Goal: Register for event/course

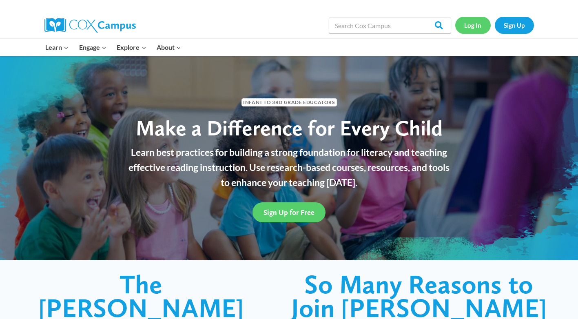
click at [472, 26] on link "Log In" at bounding box center [474, 25] width 36 height 17
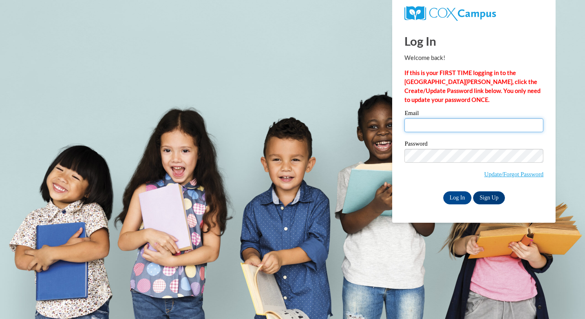
click at [447, 128] on input "Email" at bounding box center [473, 125] width 139 height 14
type input "faztwo@verizon.net"
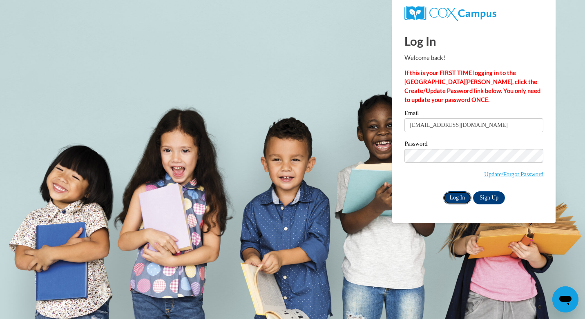
click at [456, 197] on input "Log In" at bounding box center [457, 197] width 29 height 13
click at [450, 196] on input "Log In" at bounding box center [457, 197] width 29 height 13
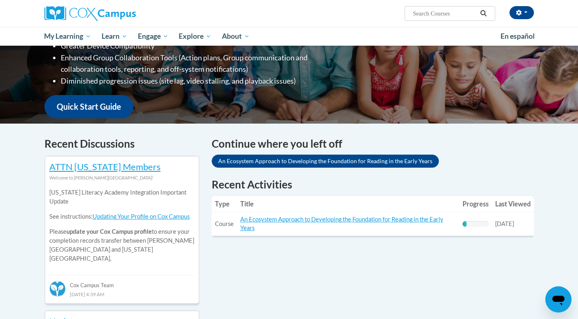
scroll to position [163, 0]
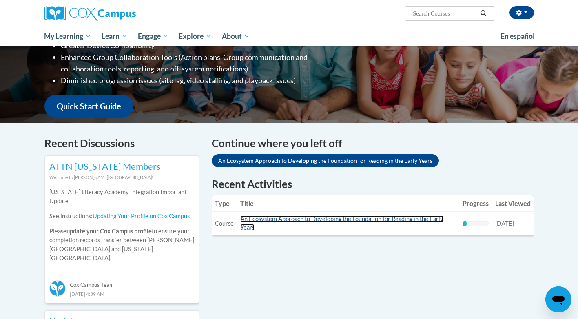
click at [348, 221] on link "An Ecosystem Approach to Developing the Foundation for Reading in the Early Yea…" at bounding box center [341, 224] width 203 height 16
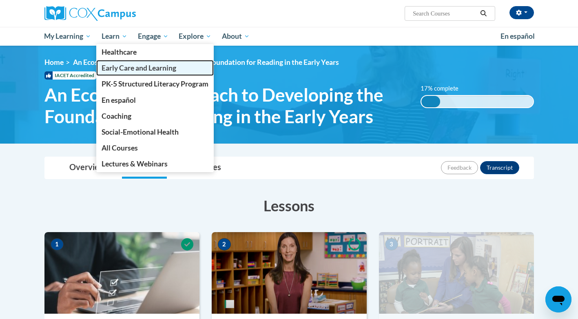
click at [123, 67] on span "Early Care and Learning" at bounding box center [139, 68] width 75 height 9
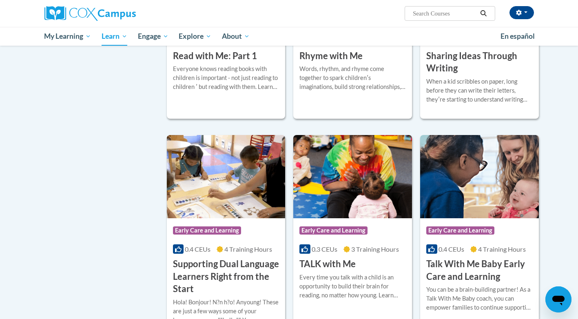
scroll to position [1102, 0]
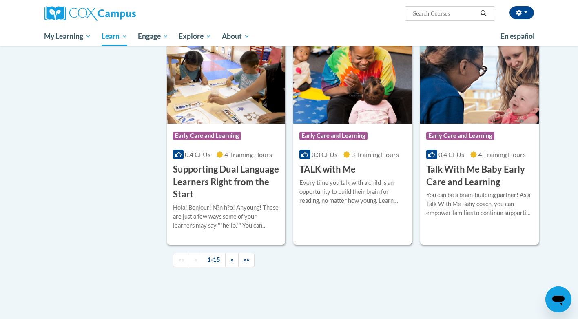
click at [319, 158] on span "0.3 CEUs" at bounding box center [325, 155] width 26 height 8
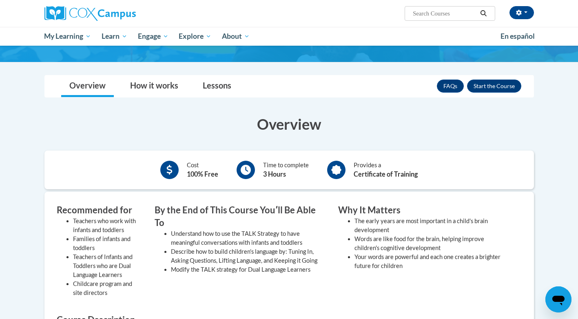
scroll to position [82, 0]
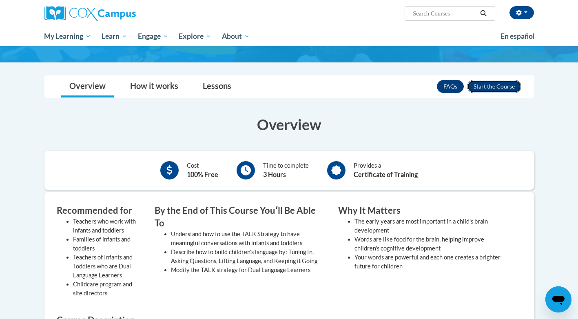
click at [498, 85] on button "Enroll" at bounding box center [494, 86] width 54 height 13
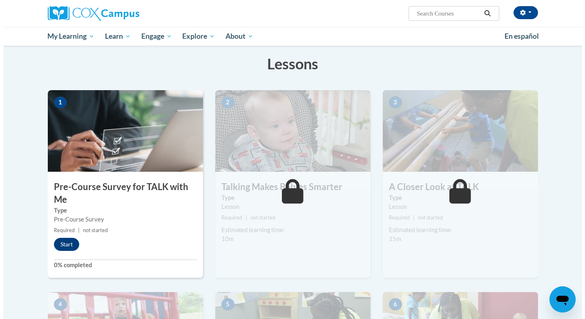
scroll to position [122, 0]
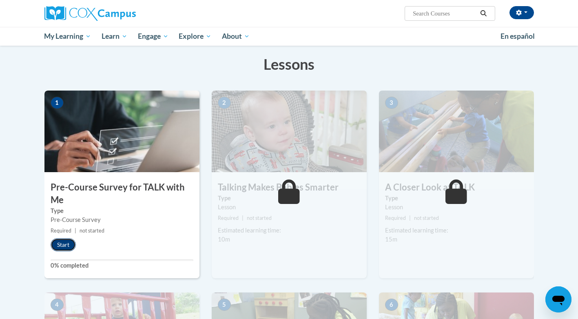
click at [60, 249] on button "Start" at bounding box center [63, 244] width 25 height 13
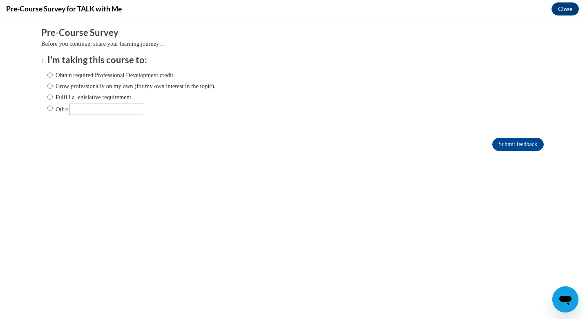
scroll to position [0, 0]
click at [47, 77] on label "Obtain required Professional Development credit." at bounding box center [110, 75] width 127 height 9
click at [47, 77] on input "Obtain required Professional Development credit." at bounding box center [49, 75] width 5 height 9
radio input "true"
click at [507, 145] on input "Submit feedback" at bounding box center [517, 144] width 51 height 13
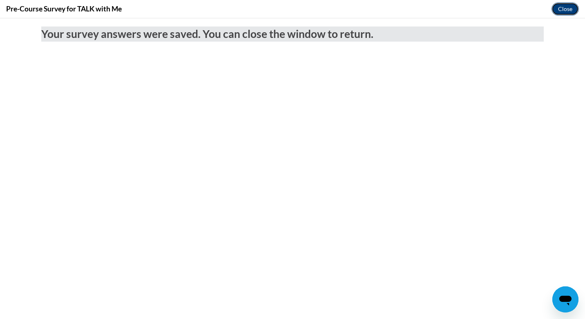
click at [566, 13] on button "Close" at bounding box center [564, 8] width 27 height 13
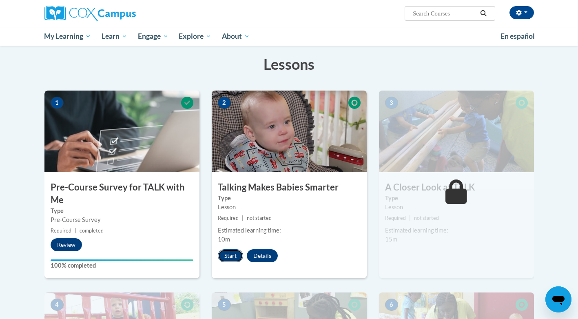
click at [227, 256] on button "Start" at bounding box center [230, 255] width 25 height 13
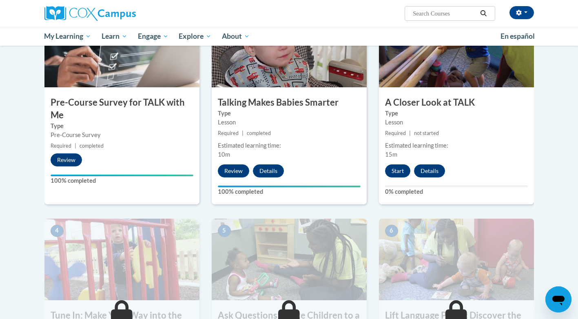
scroll to position [82, 0]
